Goal: Use online tool/utility: Utilize a website feature to perform a specific function

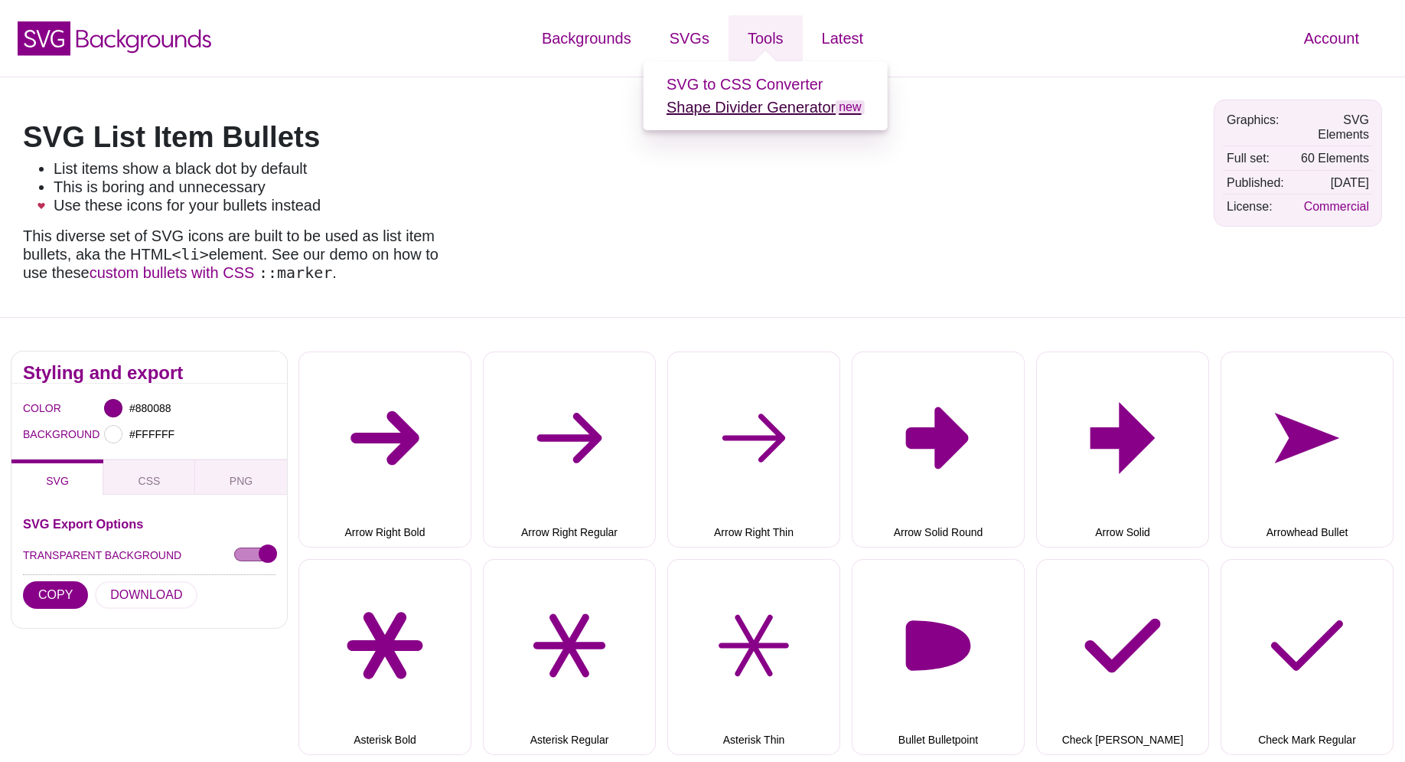
click at [753, 108] on link "Shape Divider Generator new" at bounding box center [766, 107] width 198 height 17
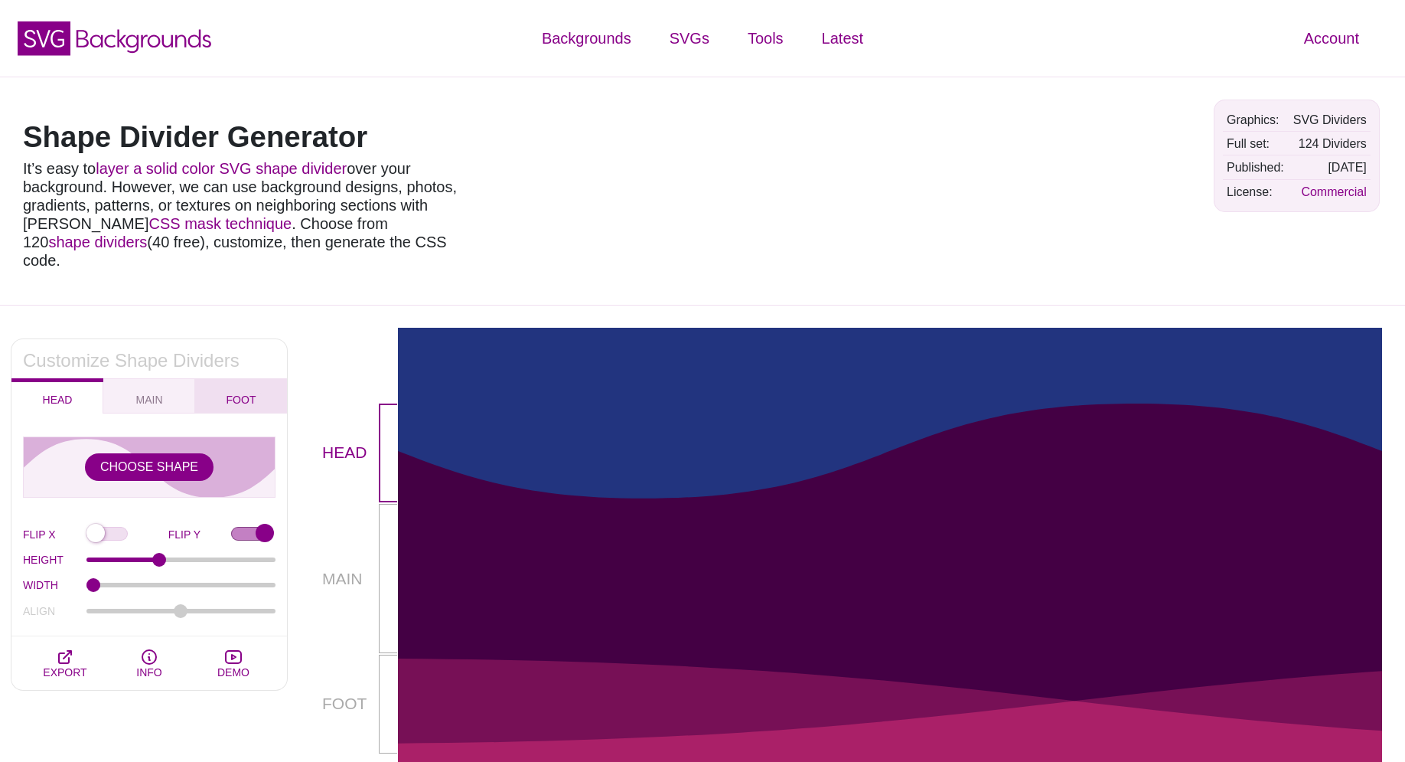
click at [248, 391] on span "FOOT" at bounding box center [241, 399] width 42 height 17
checkbox input "false"
type input "90"
type input "1.5"
type input "-75"
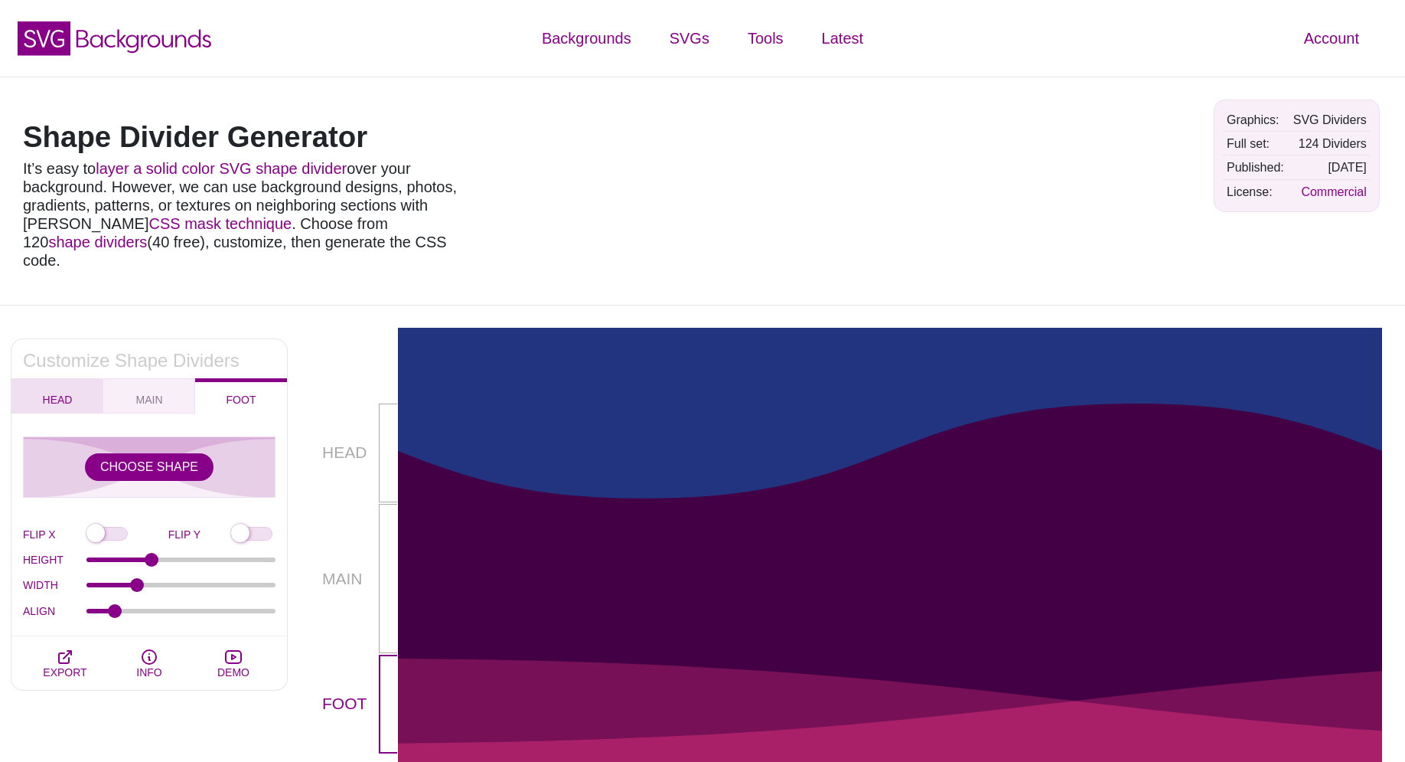
click at [89, 378] on button "HEAD" at bounding box center [57, 395] width 92 height 35
checkbox input "true"
type input "100"
type input "1"
type input "0"
